Goal: Check status: Check status

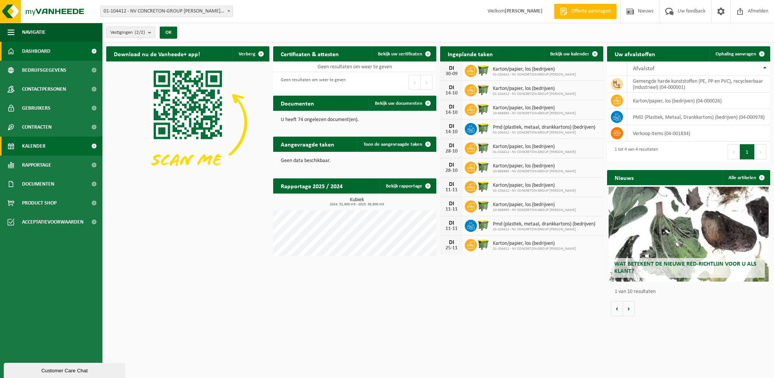
click at [30, 146] on span "Kalender" at bounding box center [34, 146] width 24 height 19
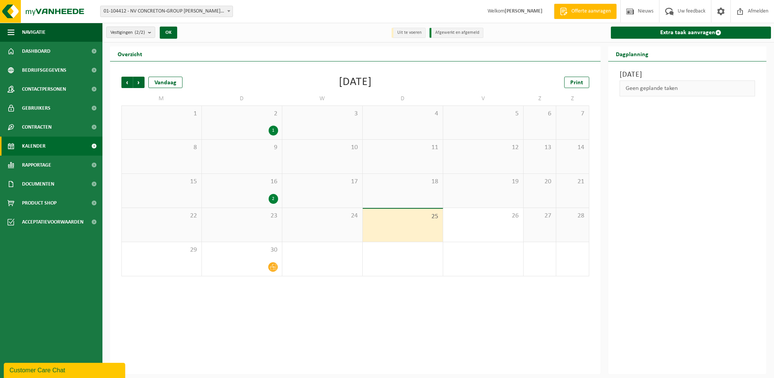
click at [247, 199] on div "2" at bounding box center [242, 199] width 72 height 10
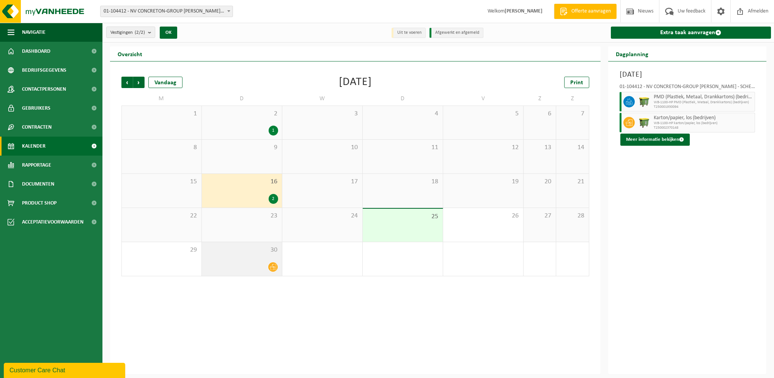
click at [241, 265] on div at bounding box center [242, 267] width 72 height 10
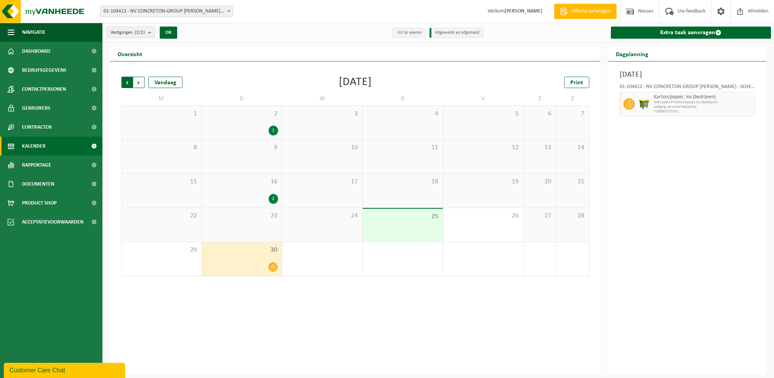
click at [139, 82] on span "Volgende" at bounding box center [138, 82] width 11 height 11
